Goal: Find specific page/section: Find specific page/section

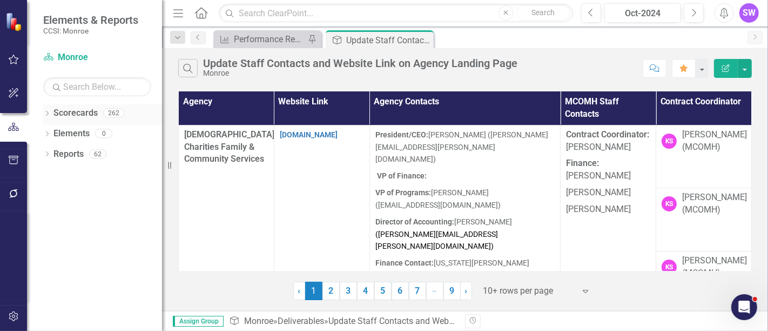
click at [46, 112] on icon "Dropdown" at bounding box center [47, 114] width 8 height 6
click at [51, 132] on icon "Dropdown" at bounding box center [53, 133] width 8 height 6
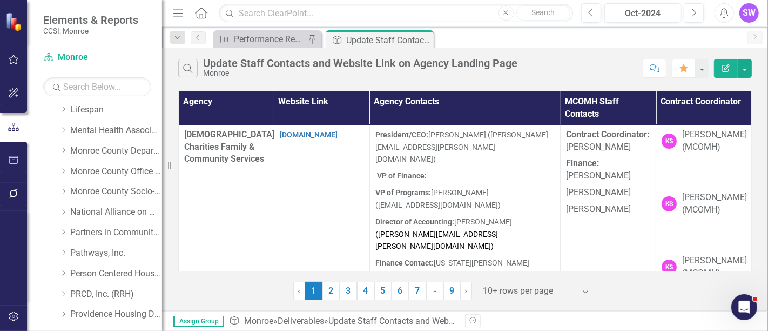
scroll to position [420, 0]
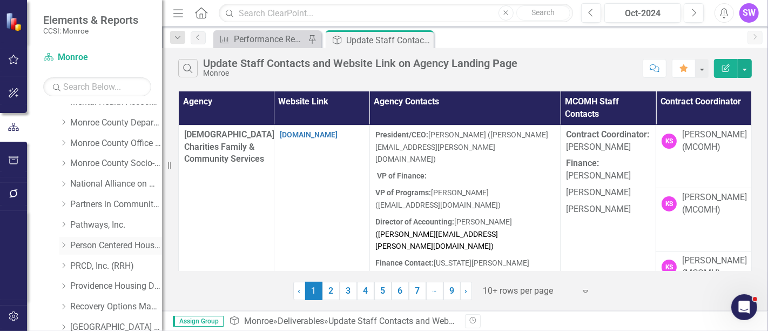
click at [63, 245] on icon "Dropdown" at bounding box center [63, 245] width 8 height 6
click at [105, 244] on link "Person Centered Housing Options, Inc." at bounding box center [116, 245] width 92 height 12
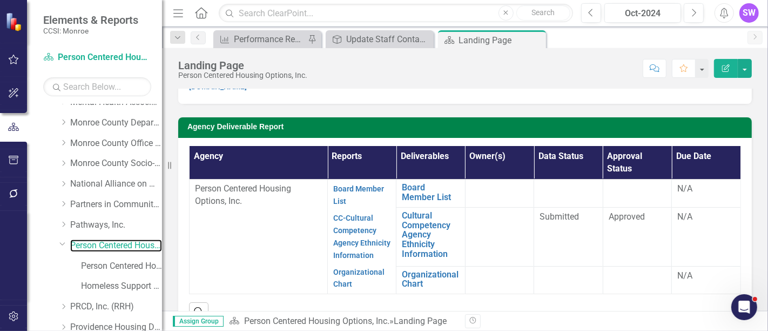
scroll to position [19, 0]
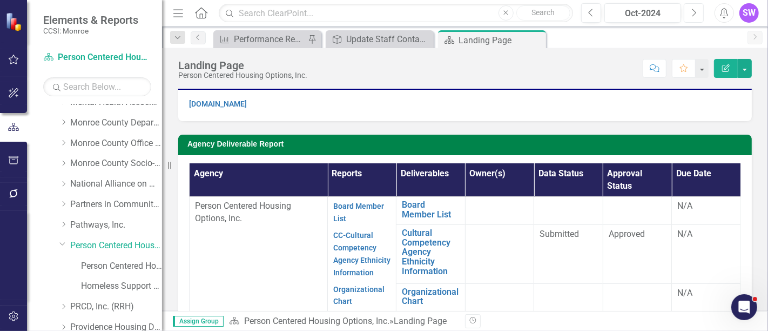
click at [694, 11] on icon "Next" at bounding box center [694, 13] width 6 height 10
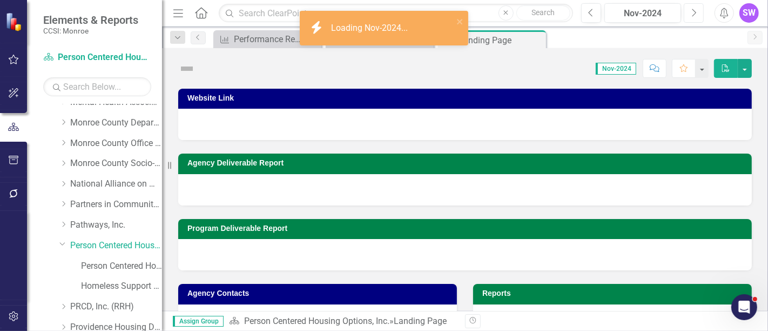
click at [693, 12] on icon "Next" at bounding box center [694, 13] width 6 height 10
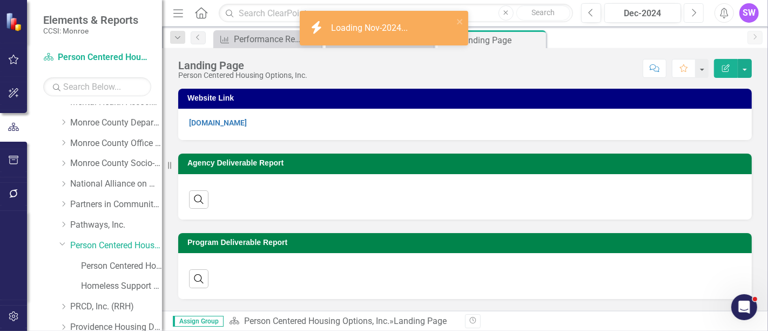
click at [693, 12] on icon "Next" at bounding box center [694, 13] width 6 height 10
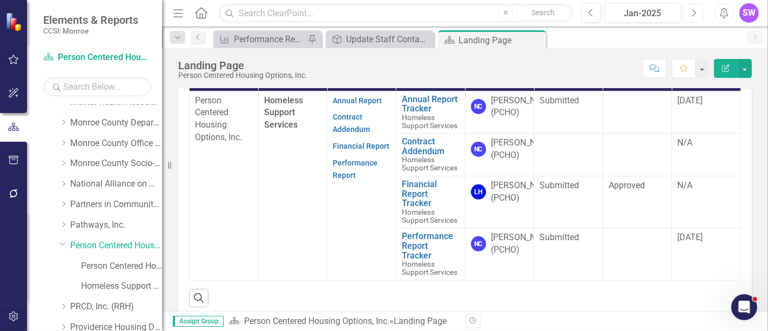
scroll to position [366, 0]
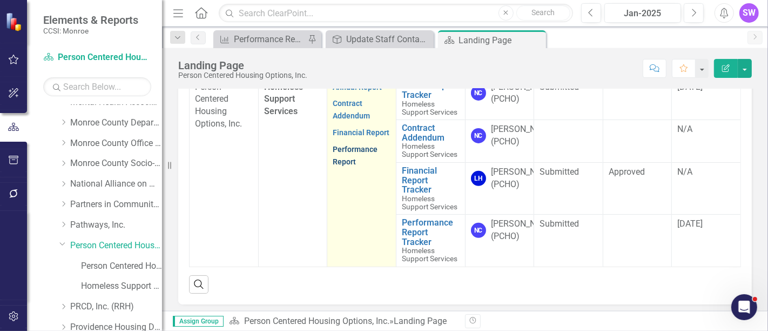
click at [359, 150] on link "Performance Report" at bounding box center [355, 155] width 45 height 21
